Goal: Transaction & Acquisition: Purchase product/service

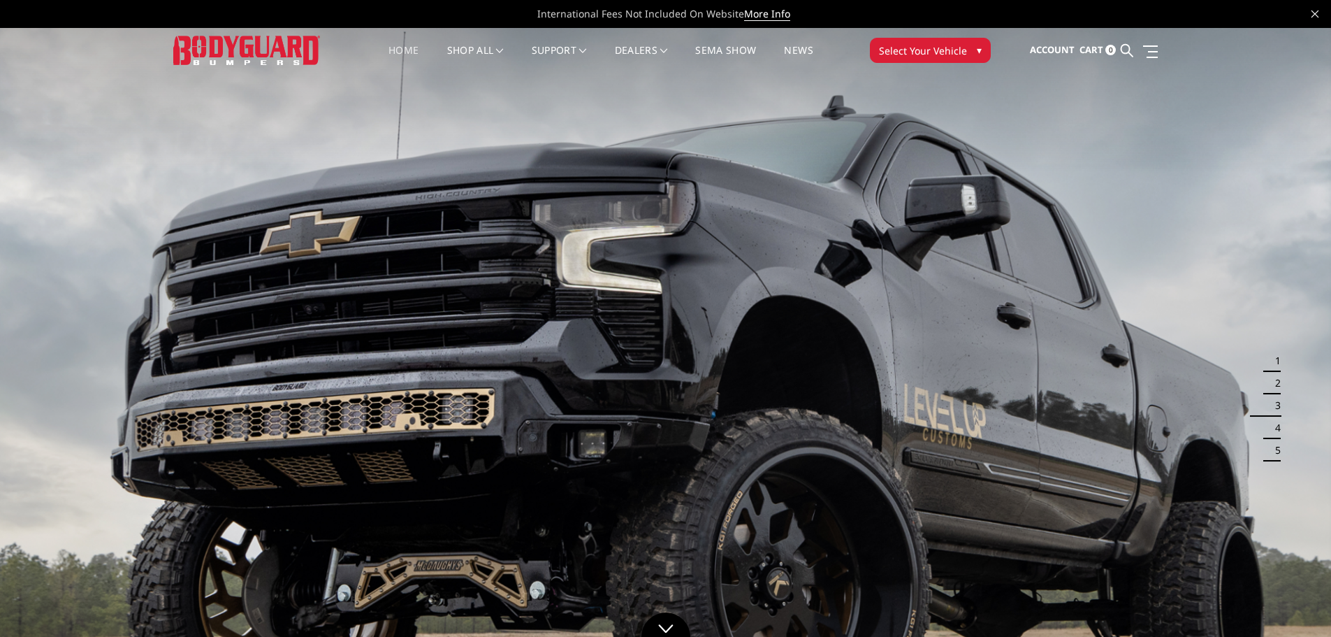
click at [977, 49] on span "▾" at bounding box center [979, 50] width 5 height 15
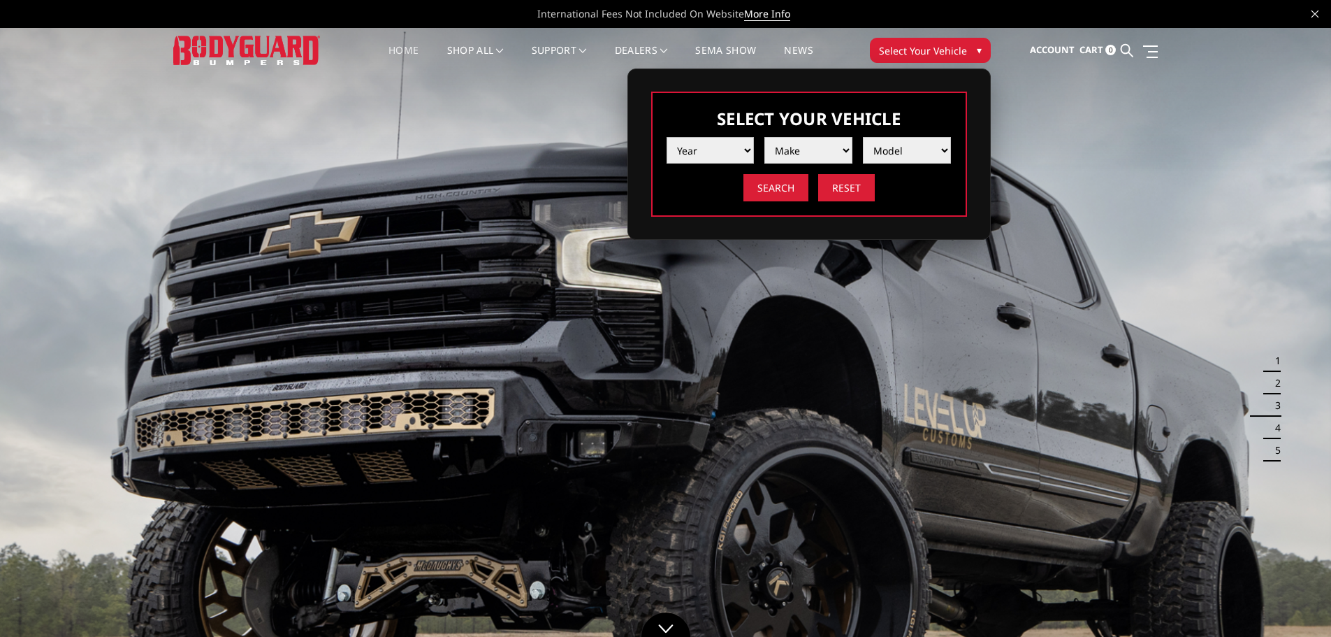
click at [730, 145] on select "Year 2025 2024 2023 2022 2021 2020 2019 2018 2017 2016 2015 2014 2013 2012 2011…" at bounding box center [711, 150] width 88 height 27
select select "yr_2025"
click at [667, 137] on select "Year 2025 2024 2023 2022 2021 2020 2019 2018 2017 2016 2015 2014 2013 2012 2011…" at bounding box center [711, 150] width 88 height 27
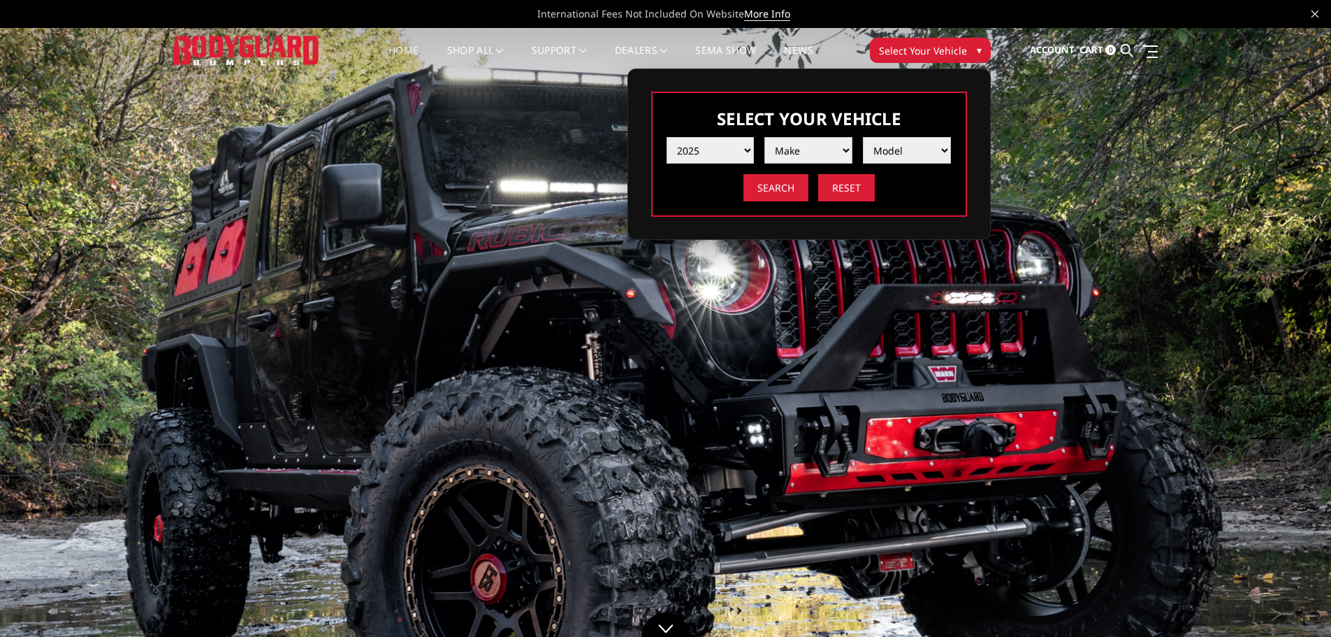
click at [810, 157] on select "Make Chevrolet Ford GMC Ram Toyota" at bounding box center [808, 150] width 88 height 27
select select "mk_ram"
click at [764, 137] on select "Make Chevrolet Ford GMC Ram Toyota" at bounding box center [808, 150] width 88 height 27
click at [901, 147] on select "Model 1500 6-Lug 1500 Rebel 2500 / 3500 4500 / 5500 RHO" at bounding box center [907, 150] width 88 height 27
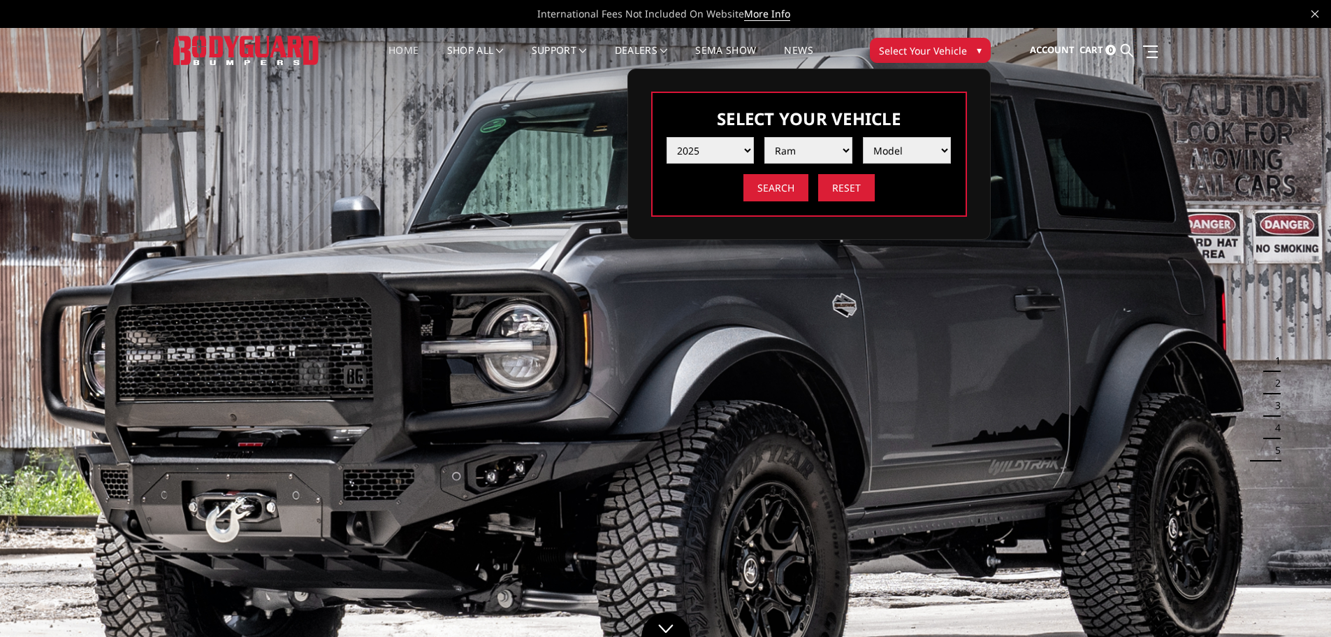
select select "md_rho"
click at [863, 137] on select "Model 1500 6-Lug 1500 Rebel 2500 / 3500 4500 / 5500 RHO" at bounding box center [907, 150] width 88 height 27
click at [777, 196] on input "Search" at bounding box center [776, 187] width 65 height 27
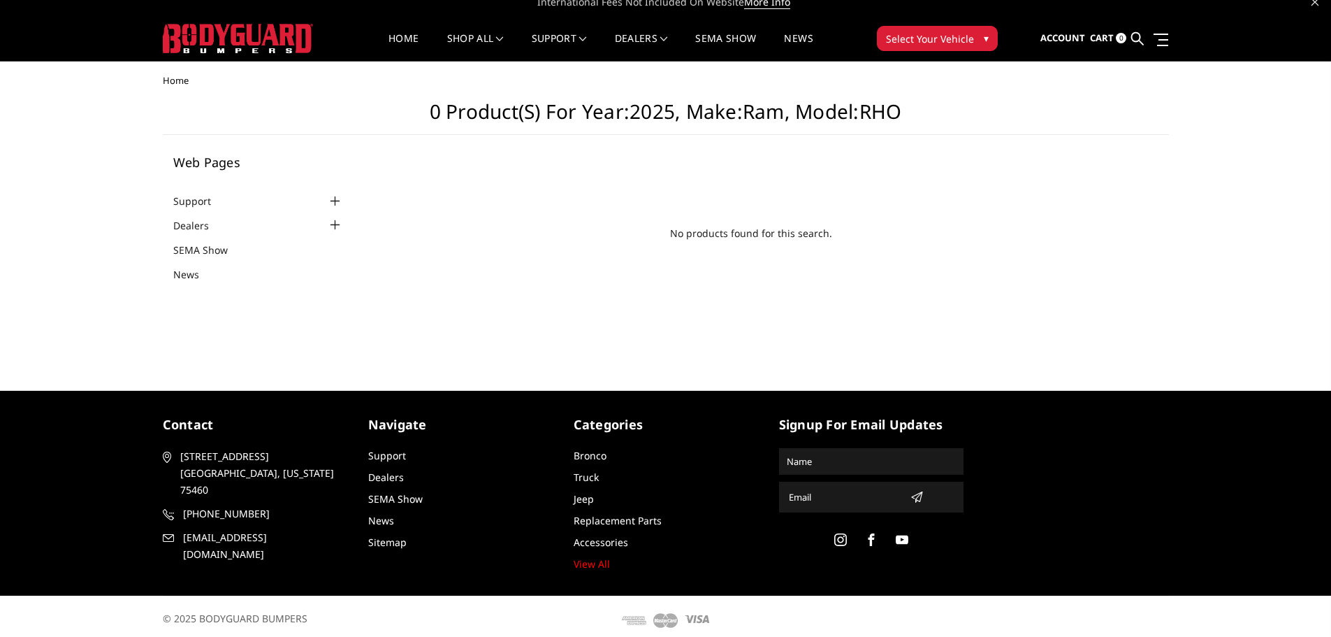
scroll to position [19, 0]
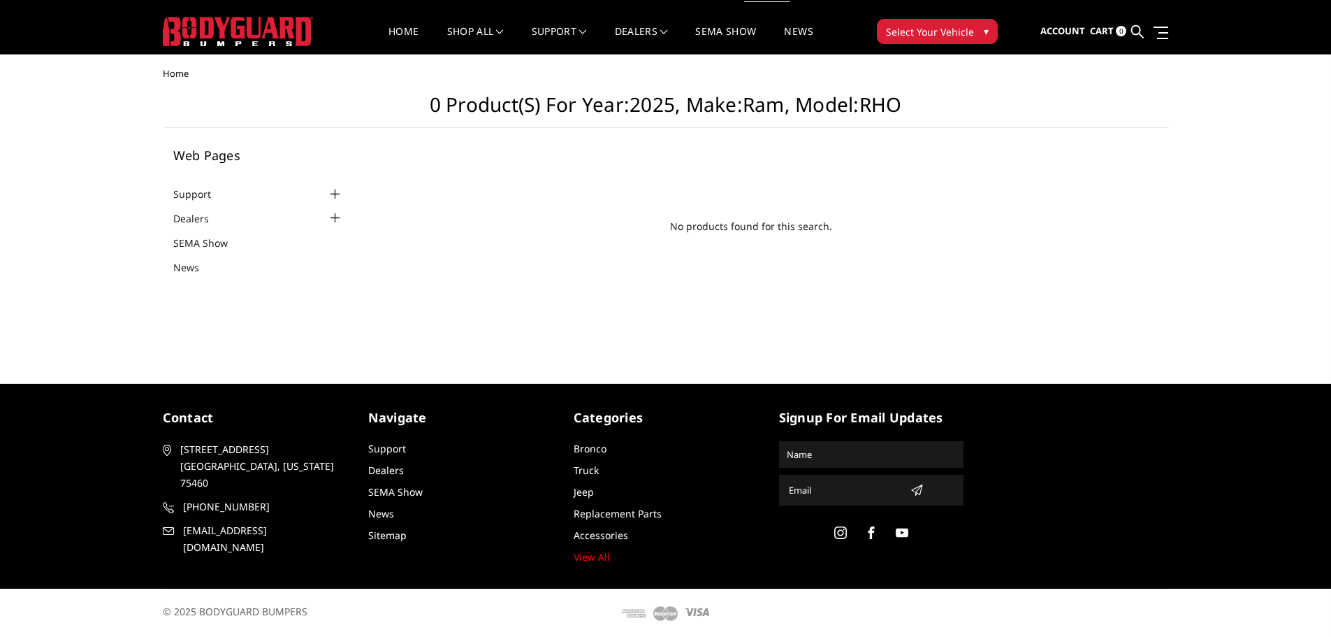
click at [333, 195] on div at bounding box center [334, 194] width 17 height 17
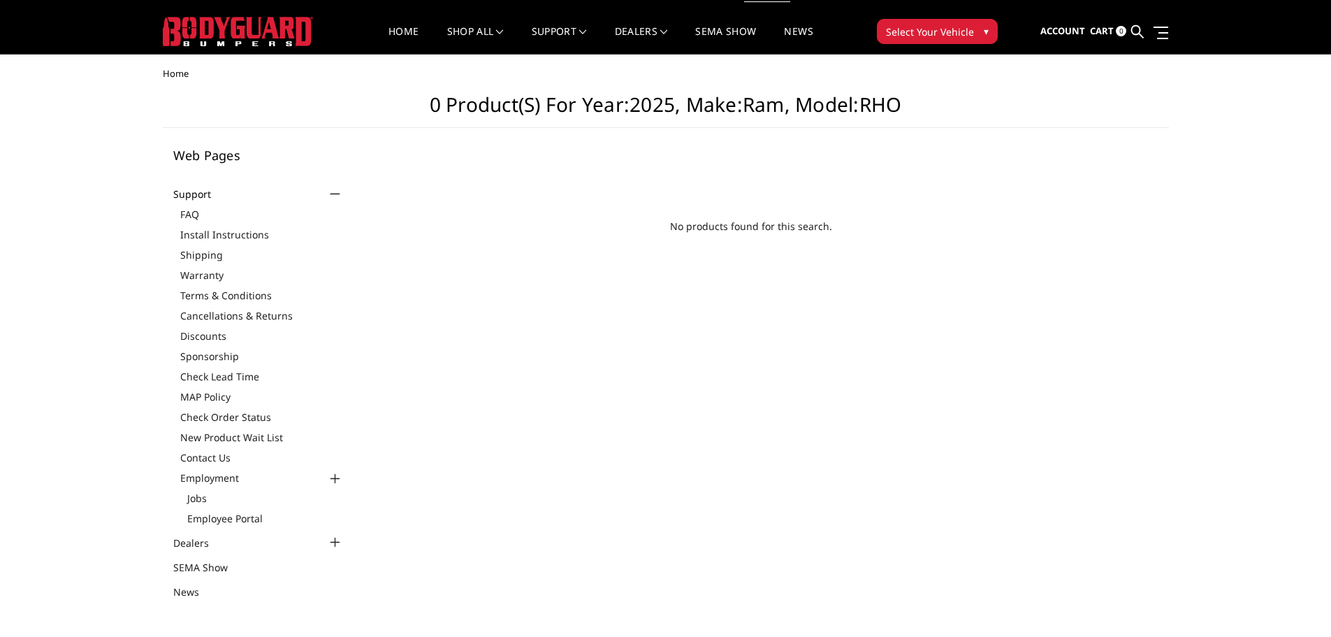
click at [333, 200] on div at bounding box center [334, 194] width 17 height 17
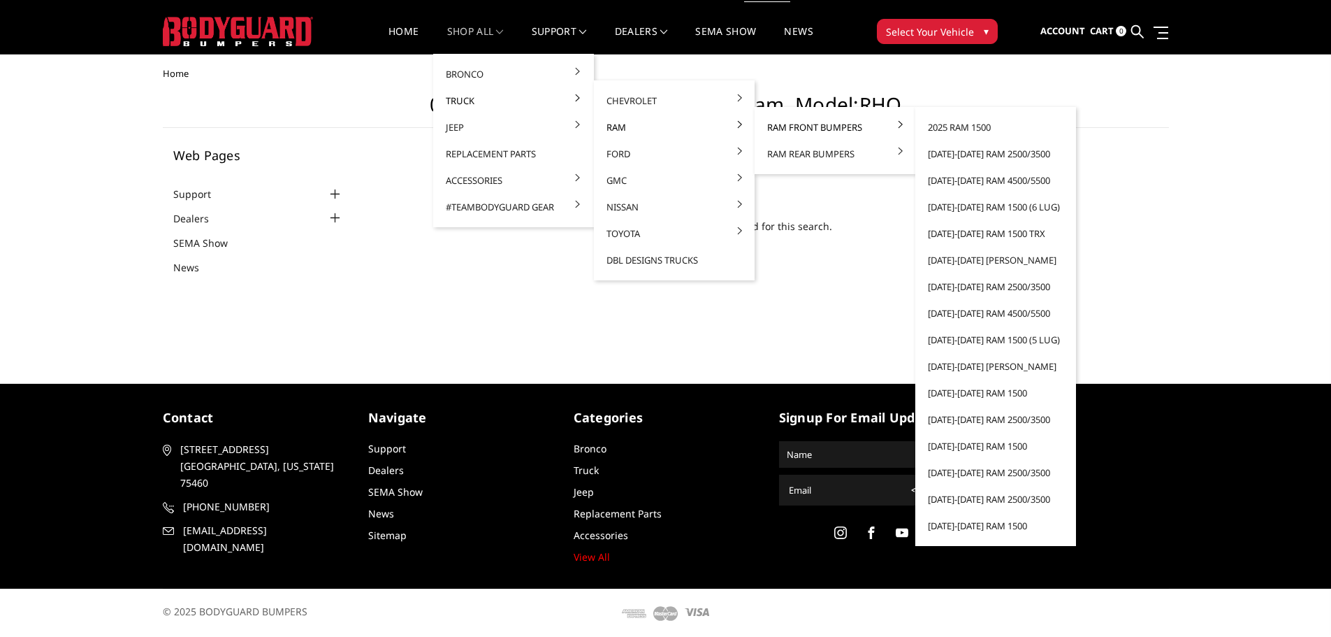
click at [775, 130] on link "Ram Front Bumpers" at bounding box center [835, 127] width 150 height 27
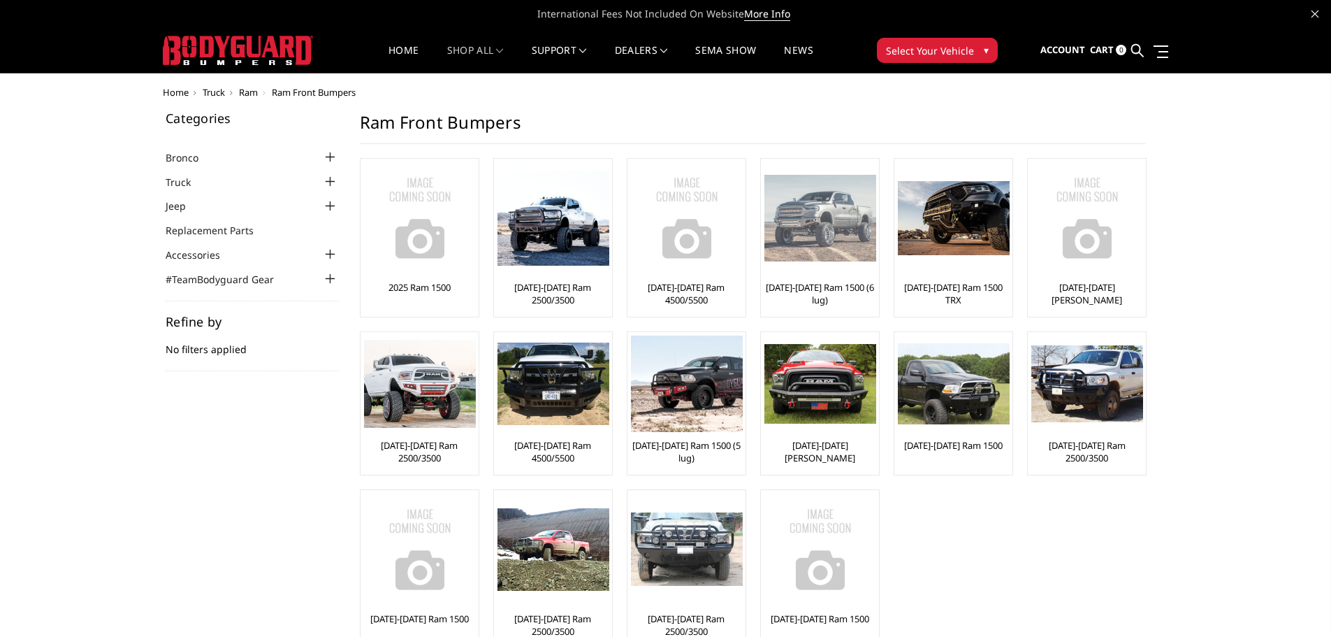
click at [796, 249] on img at bounding box center [820, 218] width 112 height 86
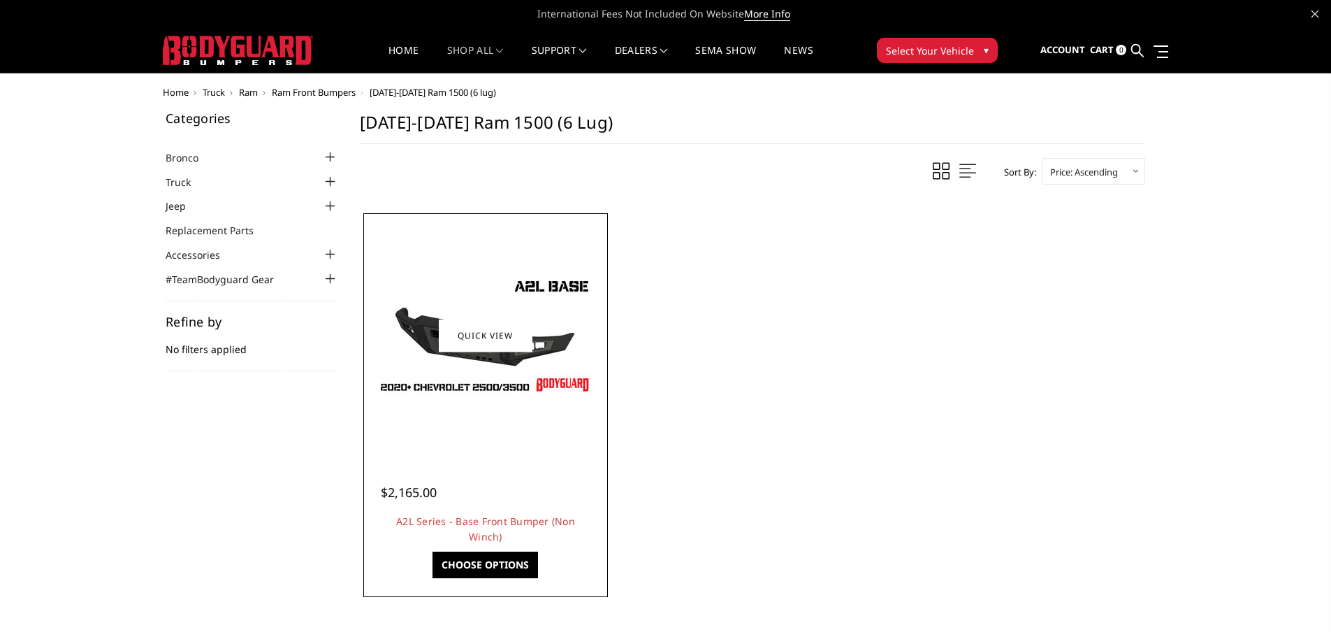
click at [474, 391] on img at bounding box center [486, 336] width 224 height 126
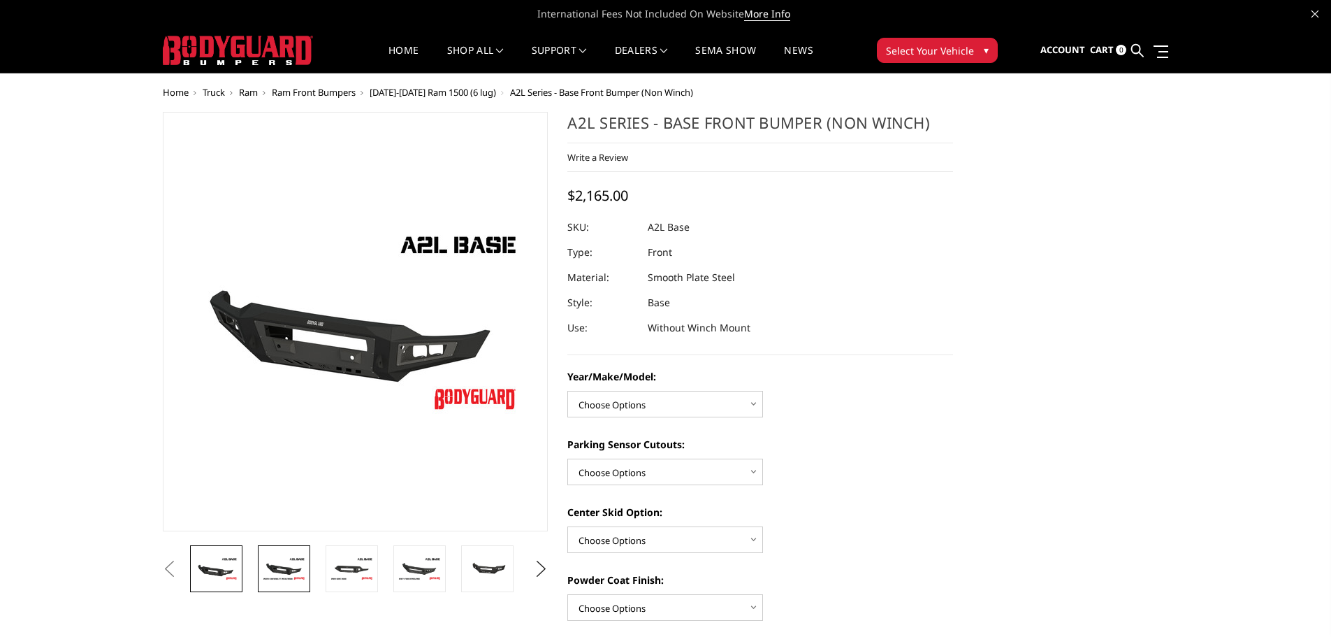
click at [290, 572] on img at bounding box center [284, 568] width 44 height 24
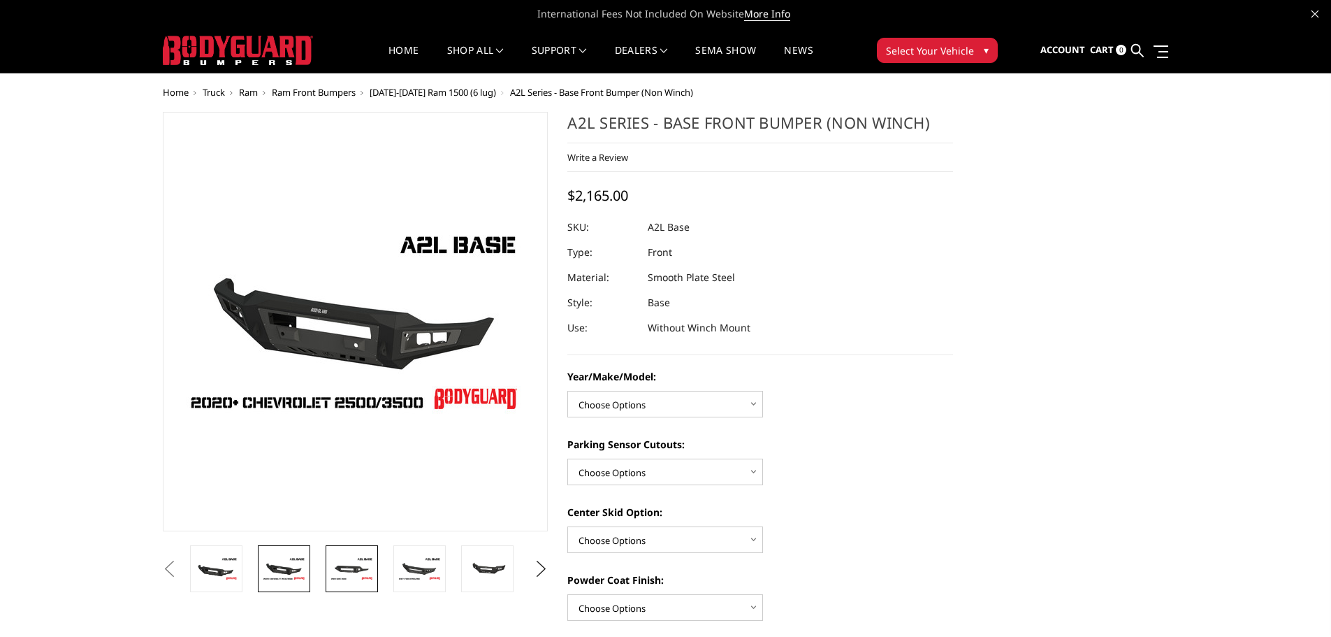
click at [346, 571] on img at bounding box center [352, 568] width 44 height 24
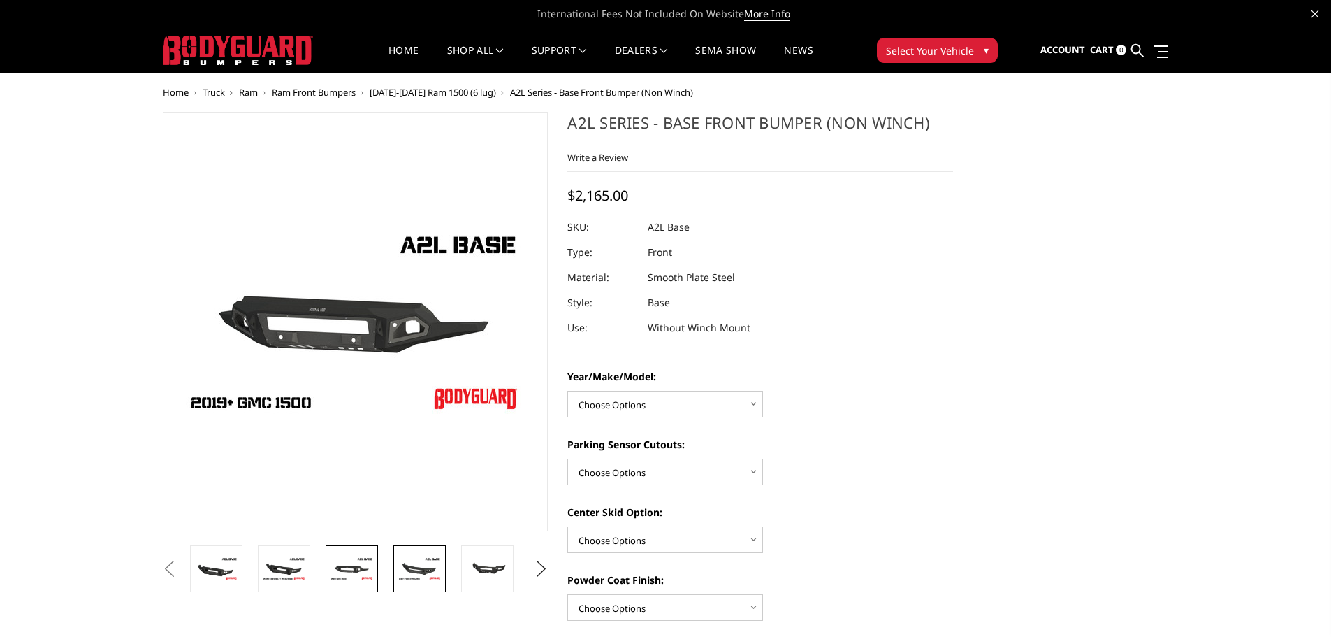
click at [437, 565] on img at bounding box center [420, 568] width 44 height 24
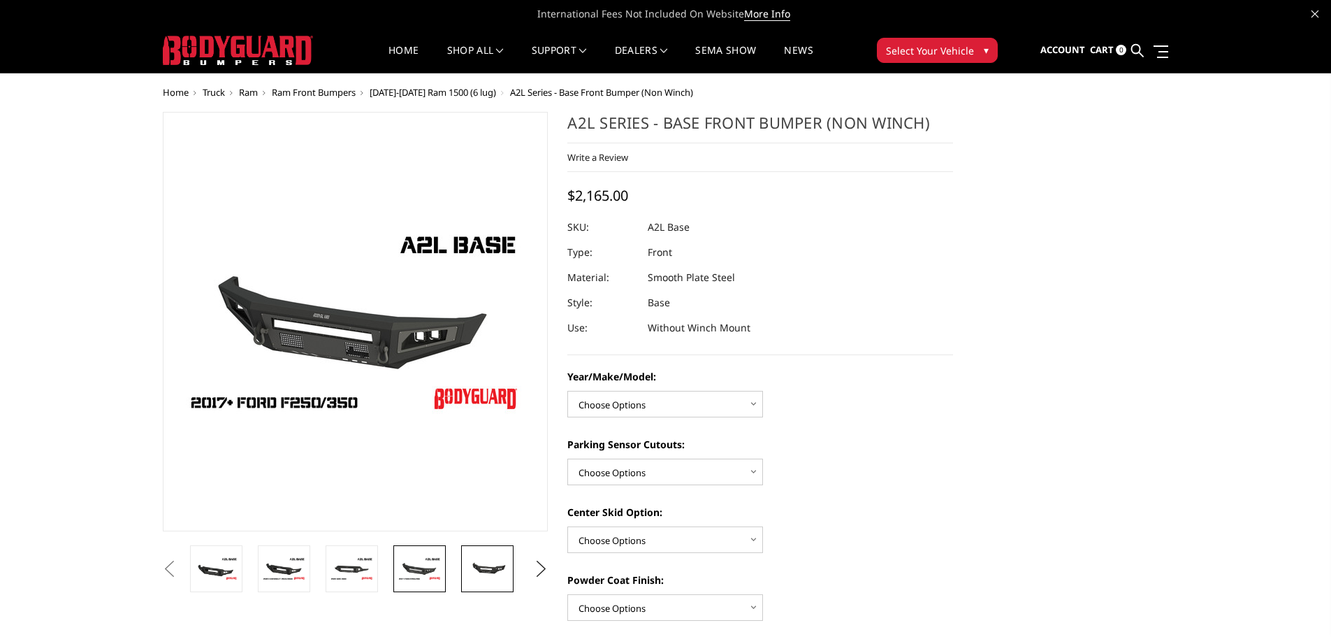
click at [491, 563] on img at bounding box center [487, 568] width 44 height 20
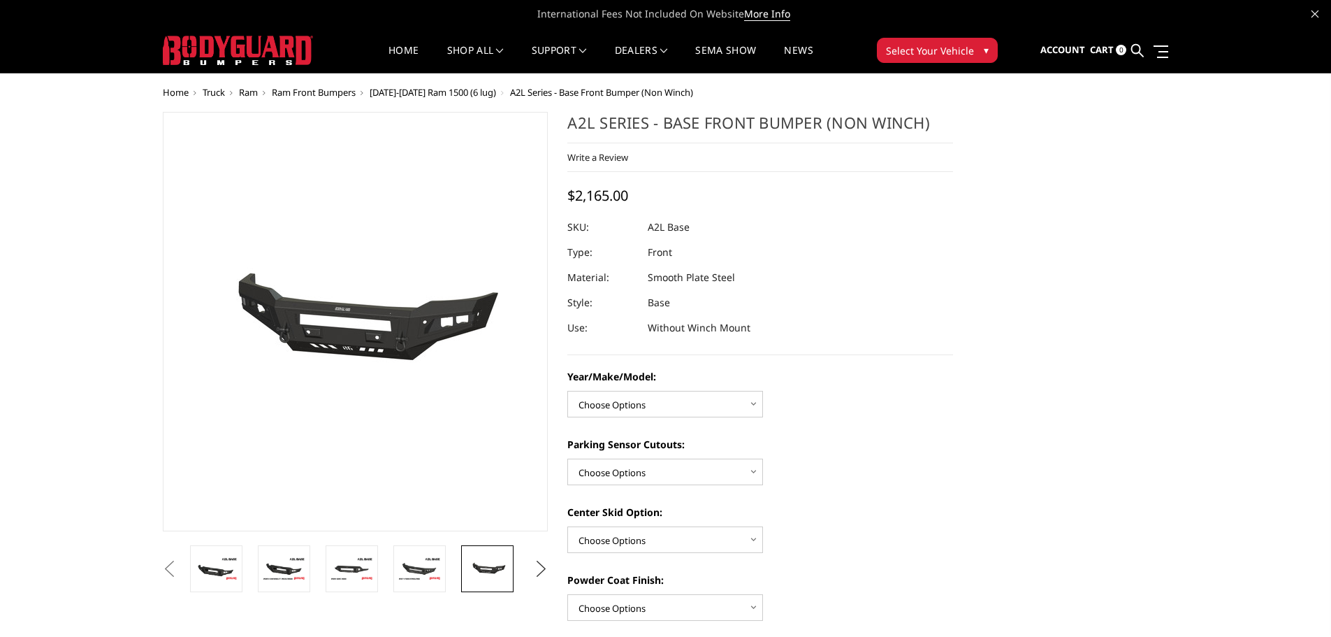
click at [551, 564] on button "Next" at bounding box center [540, 568] width 21 height 21
click at [435, 569] on img at bounding box center [420, 568] width 44 height 20
click at [480, 567] on img at bounding box center [487, 567] width 44 height 29
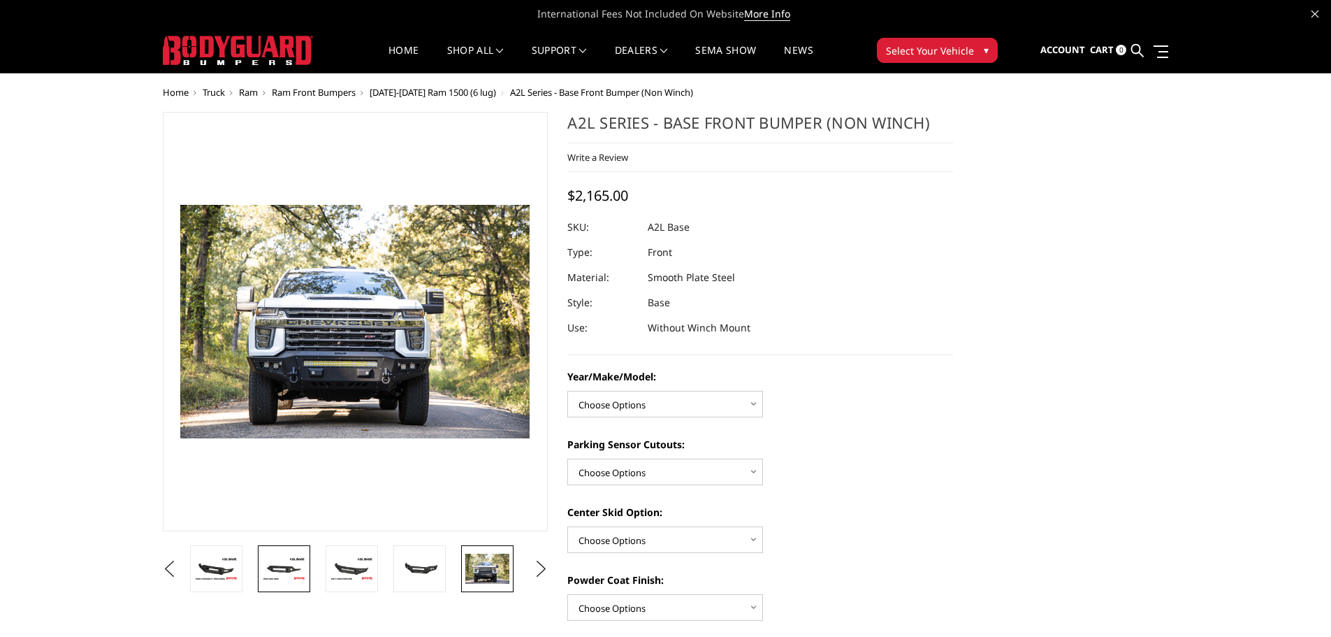
click at [270, 557] on img at bounding box center [284, 568] width 44 height 24
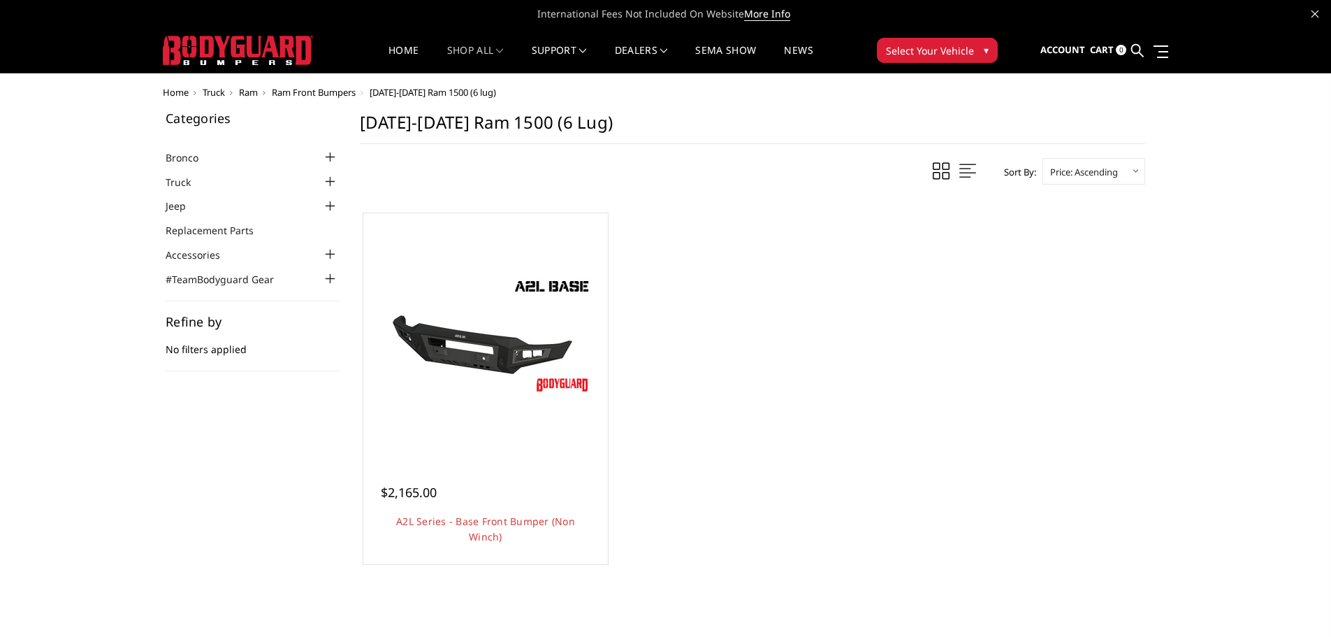
click at [267, 60] on img at bounding box center [238, 50] width 150 height 29
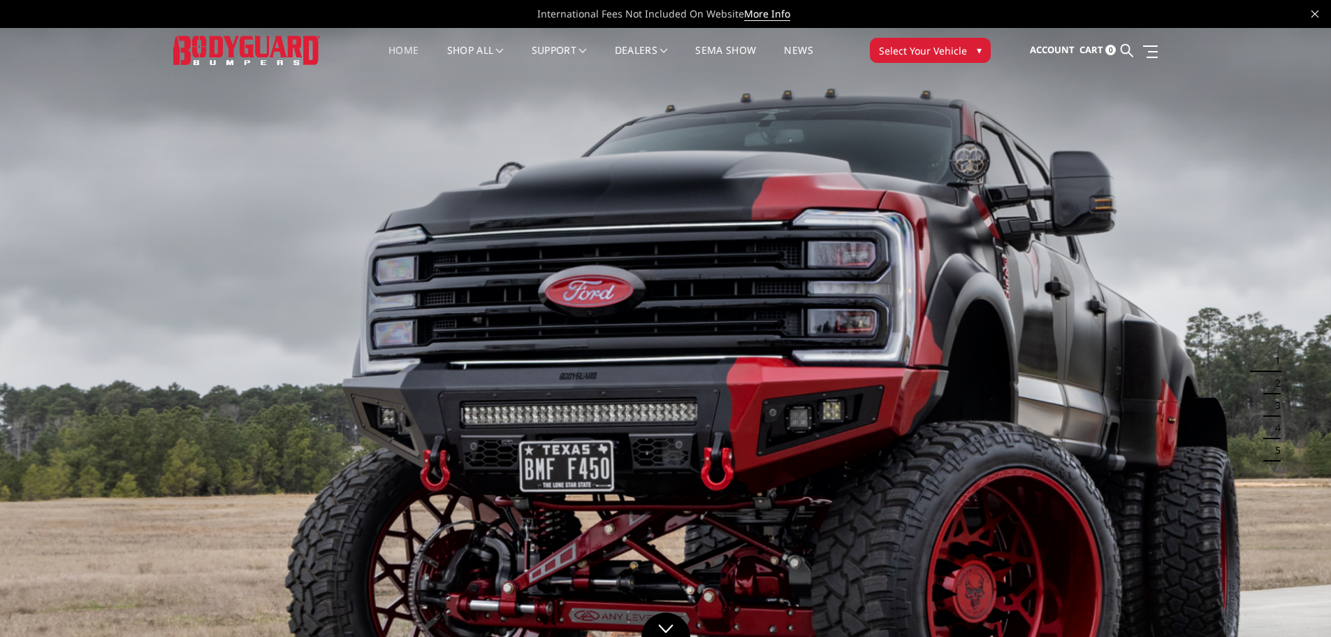
click at [224, 61] on img at bounding box center [246, 50] width 147 height 29
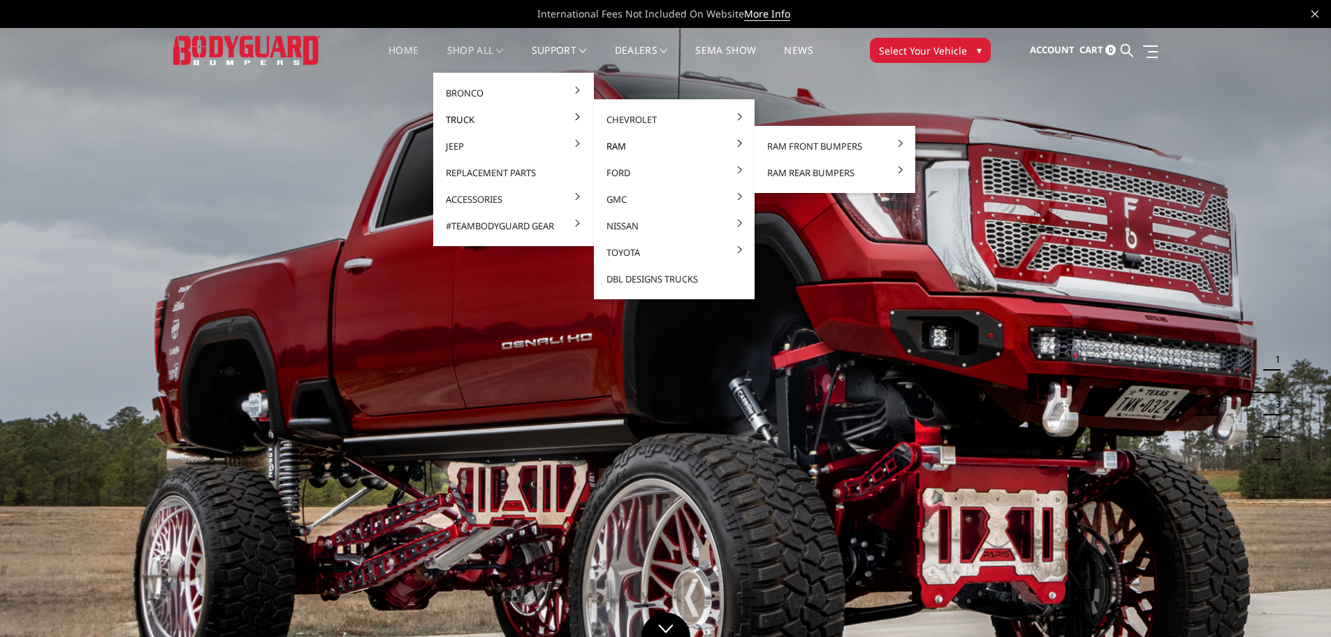
click at [643, 149] on link "Ram" at bounding box center [675, 146] width 150 height 27
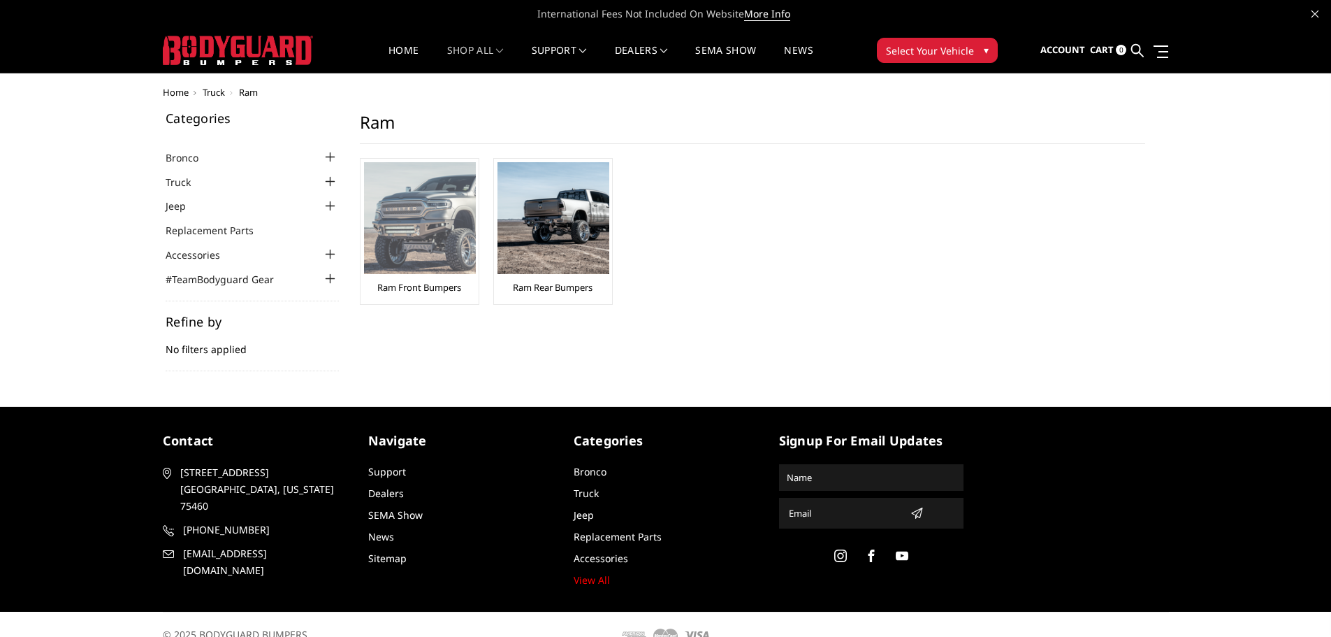
click at [409, 273] on img at bounding box center [420, 218] width 112 height 112
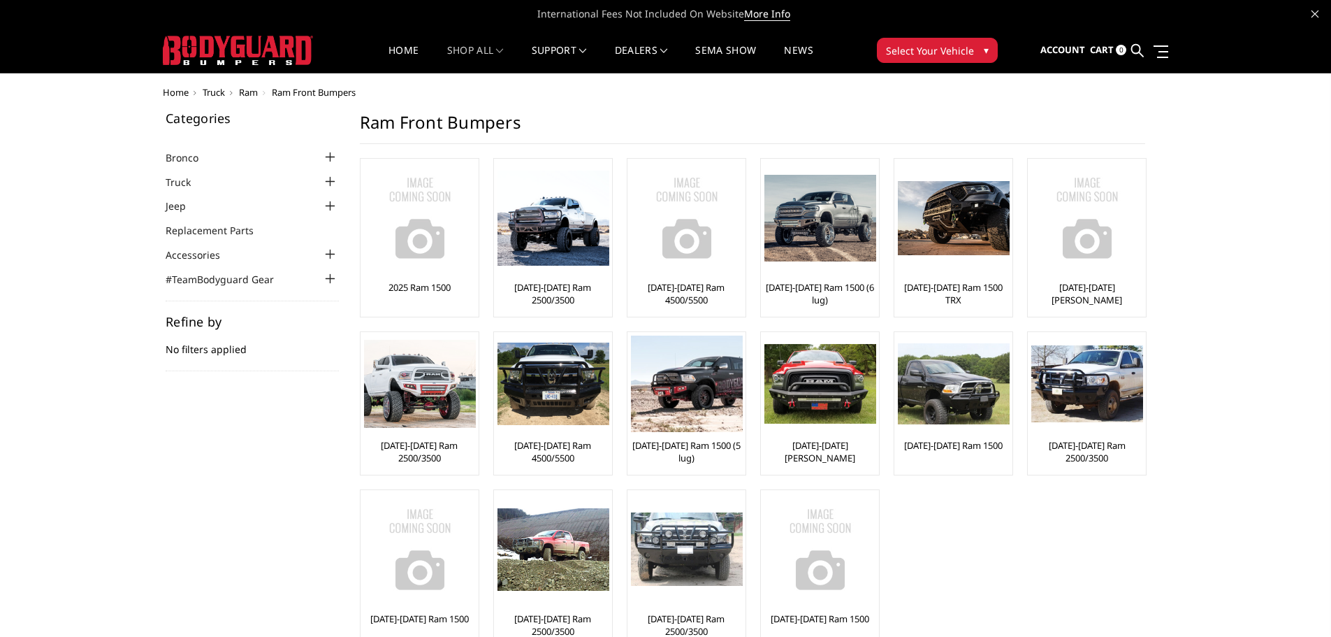
click at [246, 58] on img at bounding box center [238, 50] width 150 height 29
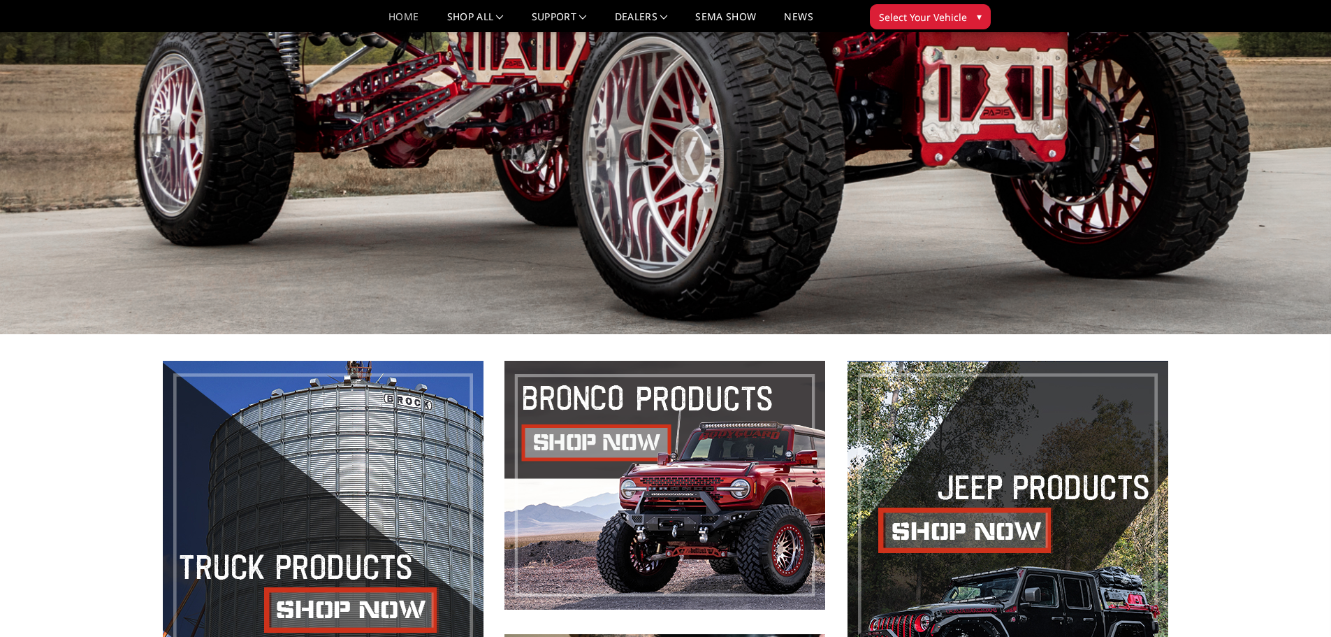
scroll to position [402, 0]
